Goal: Task Accomplishment & Management: Manage account settings

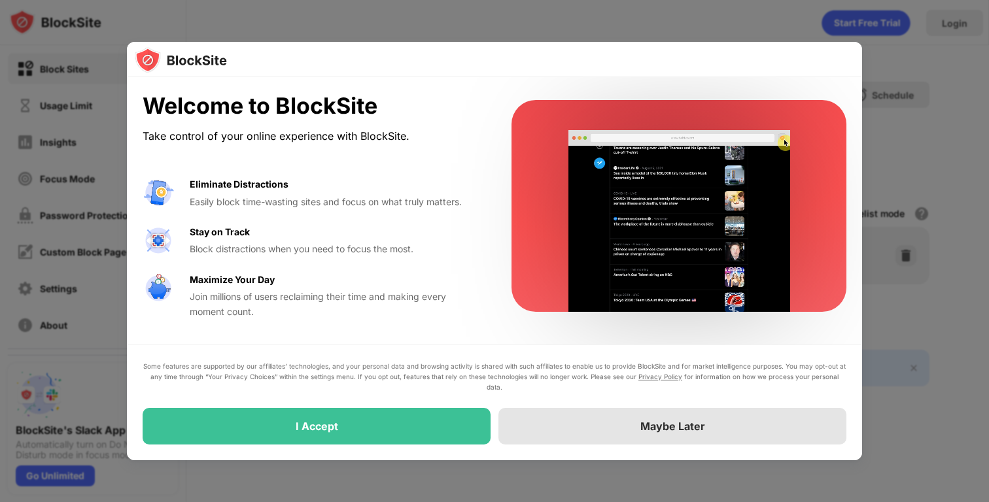
click at [584, 427] on div "Maybe Later" at bounding box center [673, 426] width 348 height 37
